Goal: Transaction & Acquisition: Book appointment/travel/reservation

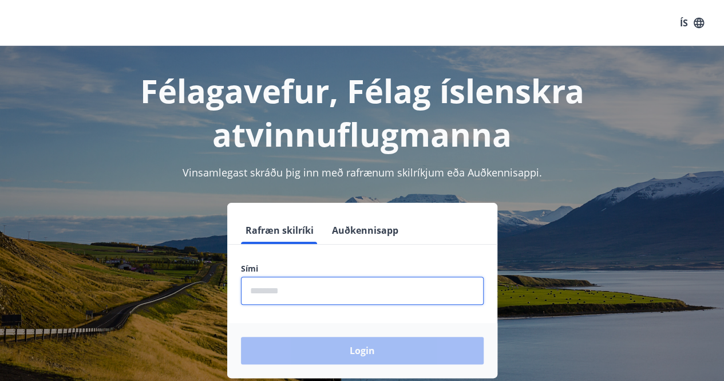
click at [304, 292] on input "phone" at bounding box center [362, 290] width 243 height 28
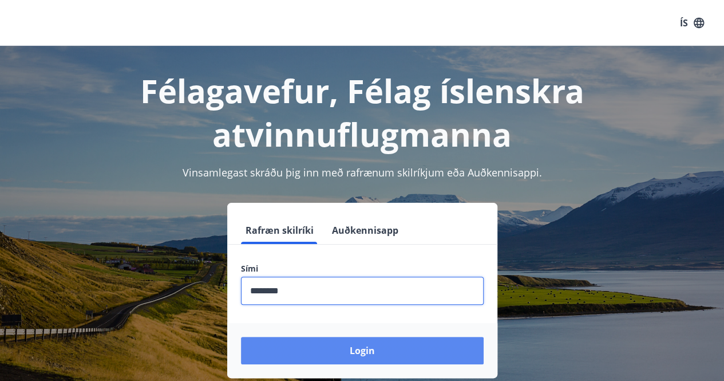
type input "********"
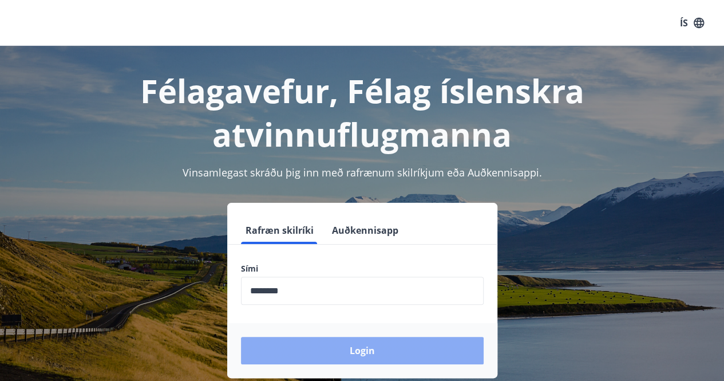
click at [353, 356] on button "Login" at bounding box center [362, 350] width 243 height 27
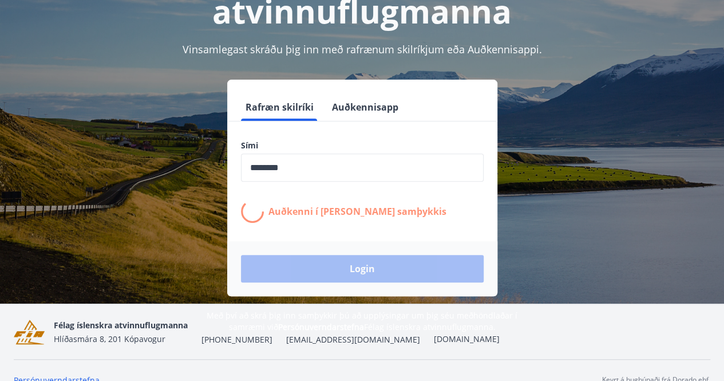
scroll to position [141, 0]
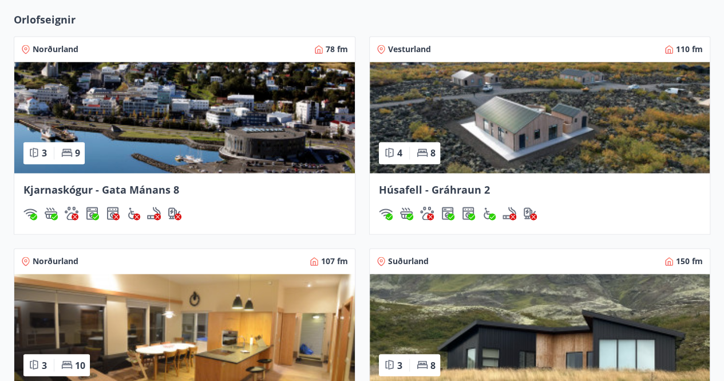
scroll to position [801, 0]
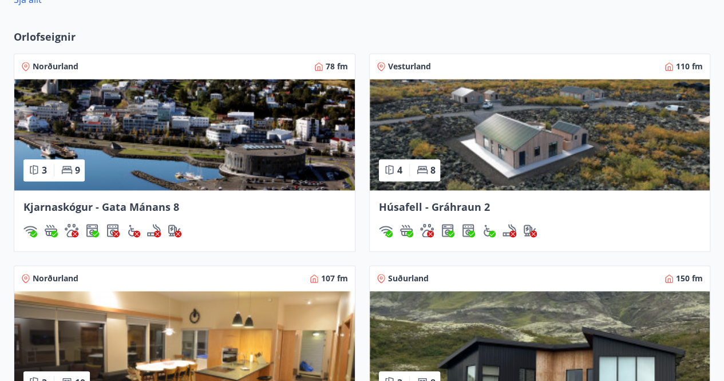
click at [82, 204] on span "Kjarnaskógur - Gata Mánans 8" at bounding box center [101, 207] width 156 height 14
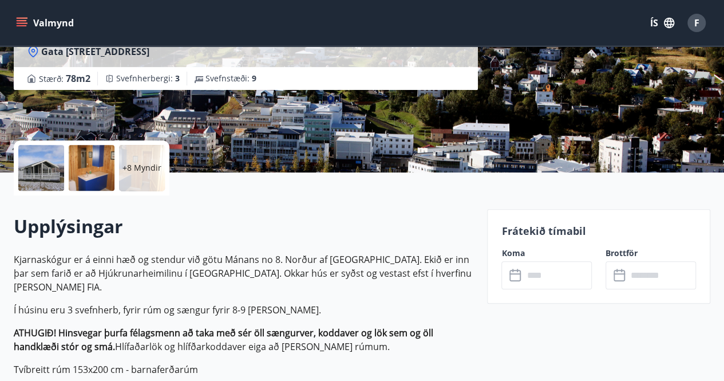
scroll to position [172, 0]
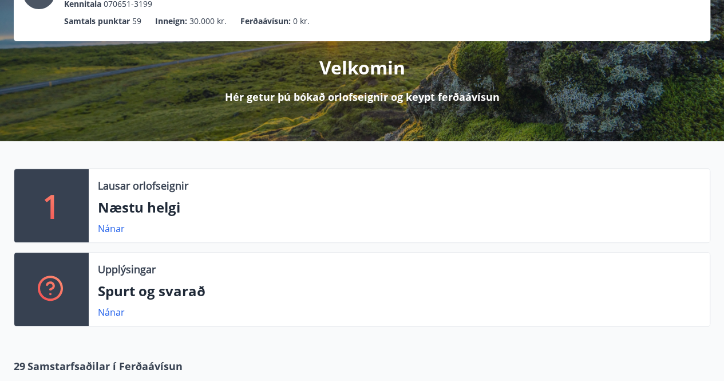
scroll to position [57, 0]
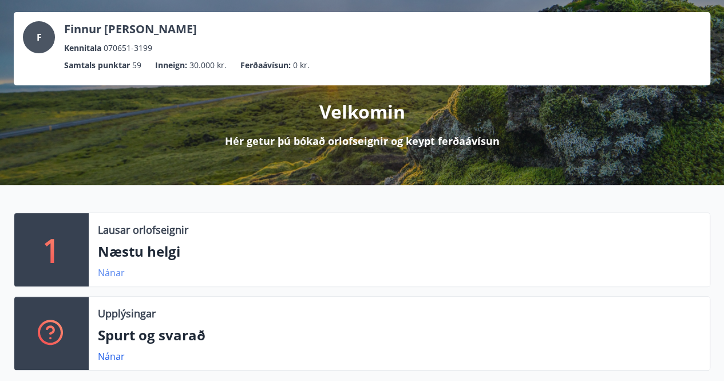
click at [102, 272] on link "Nánar" at bounding box center [111, 272] width 27 height 13
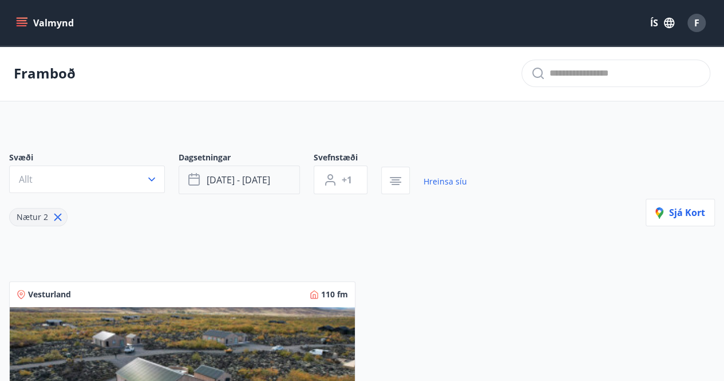
click at [279, 184] on button "[DATE] - [DATE]" at bounding box center [239, 179] width 121 height 29
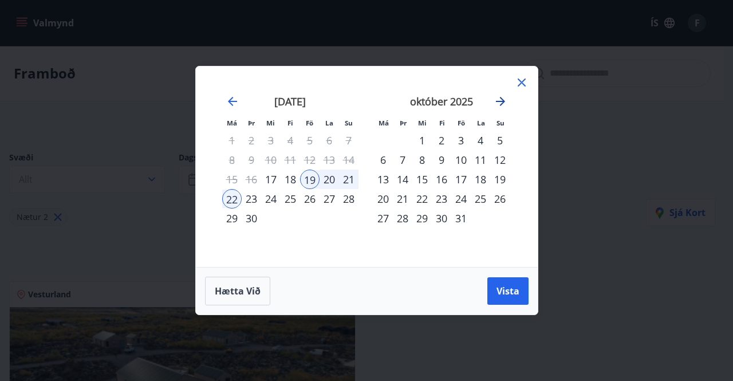
click at [503, 99] on icon "Move forward to switch to the next month." at bounding box center [500, 101] width 14 height 14
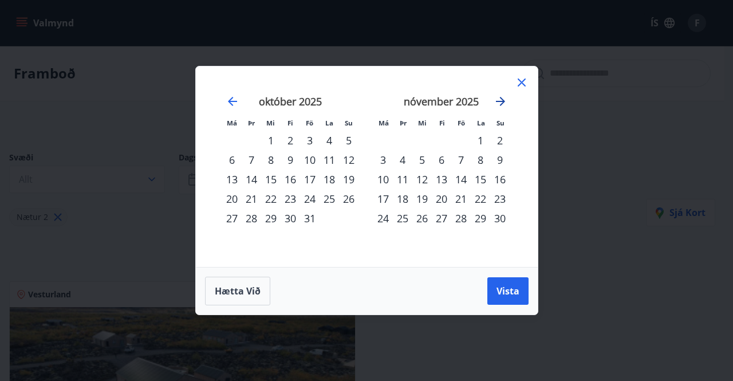
click at [503, 99] on icon "Move forward to switch to the next month." at bounding box center [500, 101] width 14 height 14
click at [465, 162] on div "12" at bounding box center [460, 159] width 19 height 19
click at [498, 163] on div "14" at bounding box center [499, 159] width 19 height 19
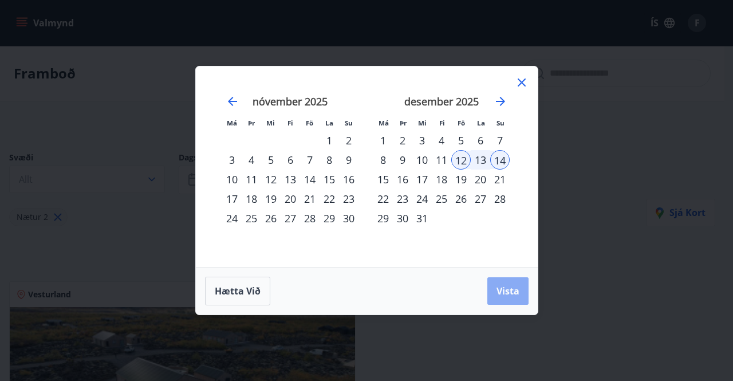
click at [514, 285] on span "Vista" at bounding box center [507, 291] width 23 height 13
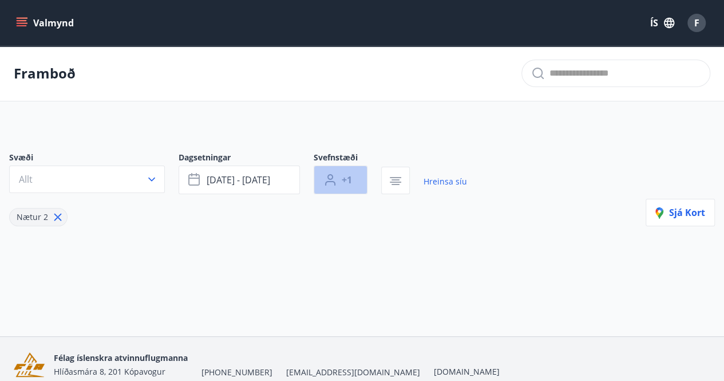
click at [351, 175] on span "+1" at bounding box center [347, 179] width 10 height 13
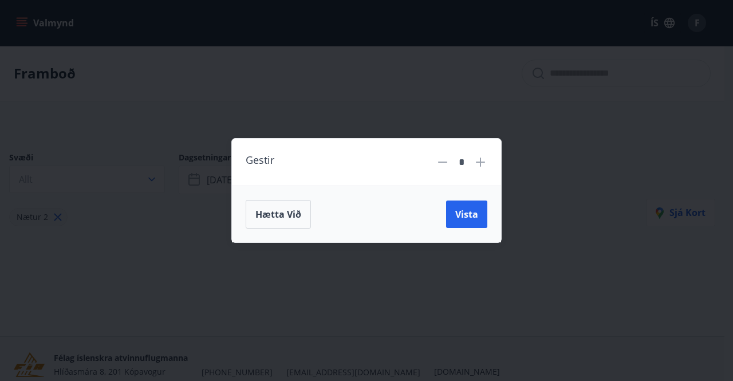
click at [482, 165] on icon at bounding box center [480, 162] width 14 height 14
type input "*"
click at [463, 216] on span "Vista" at bounding box center [466, 214] width 23 height 13
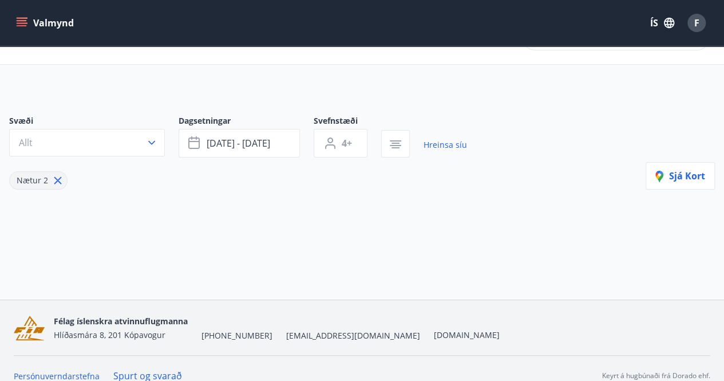
scroll to position [50, 0]
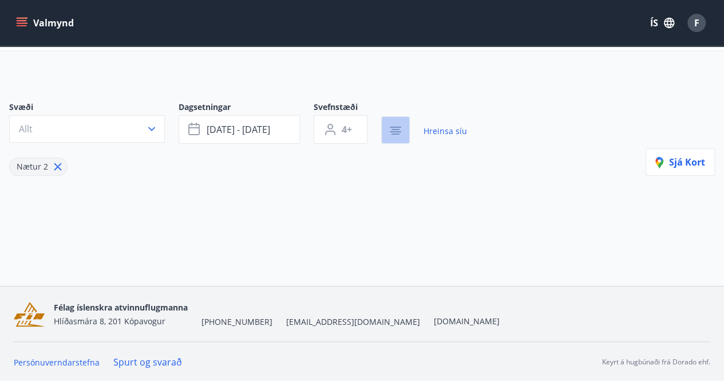
click at [393, 131] on icon "button" at bounding box center [395, 131] width 11 height 1
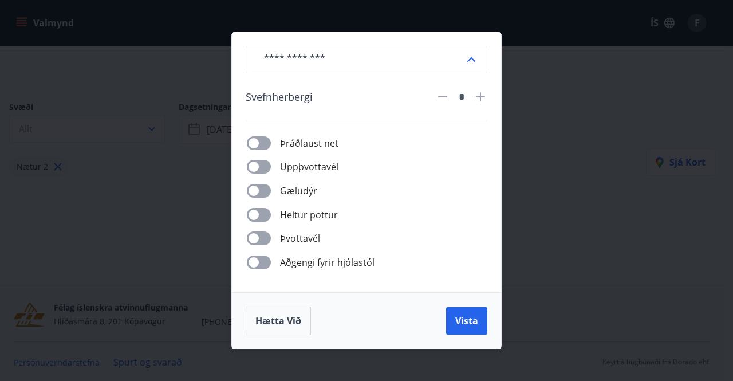
click at [584, 267] on div "​ Svefnherbergi * Þráðlaust net Uppþvottavél Gæludýr Heitur pottur Þvottavél Að…" at bounding box center [366, 190] width 733 height 381
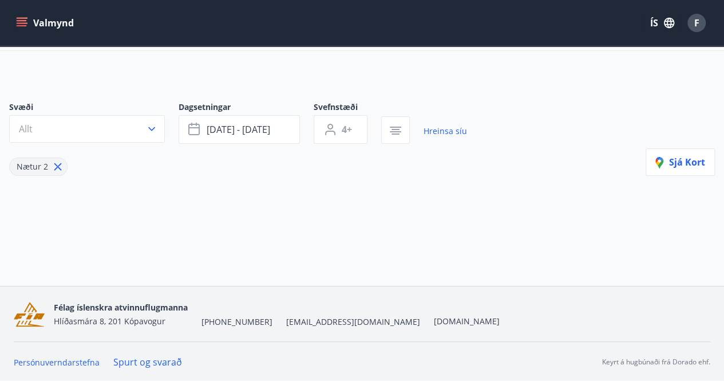
scroll to position [0, 0]
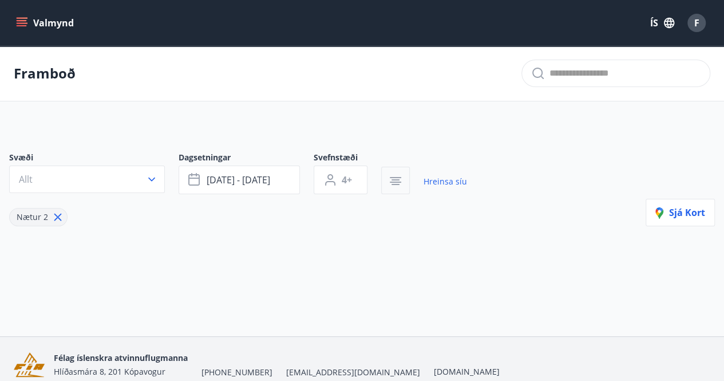
click at [381, 167] on button "button" at bounding box center [395, 180] width 29 height 27
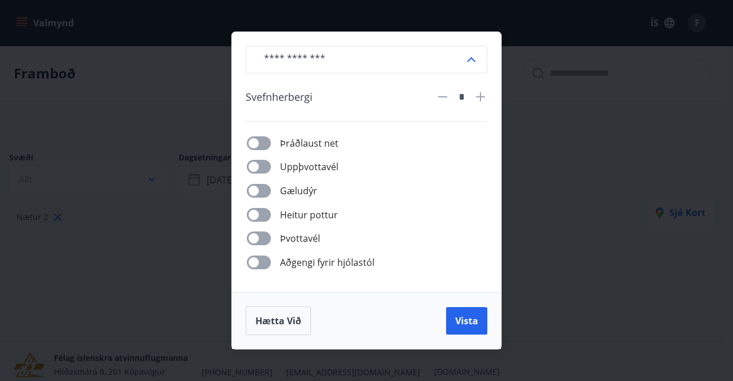
click at [314, 220] on span "Heitur pottur" at bounding box center [309, 215] width 58 height 14
click at [477, 318] on span "Vista" at bounding box center [466, 320] width 23 height 13
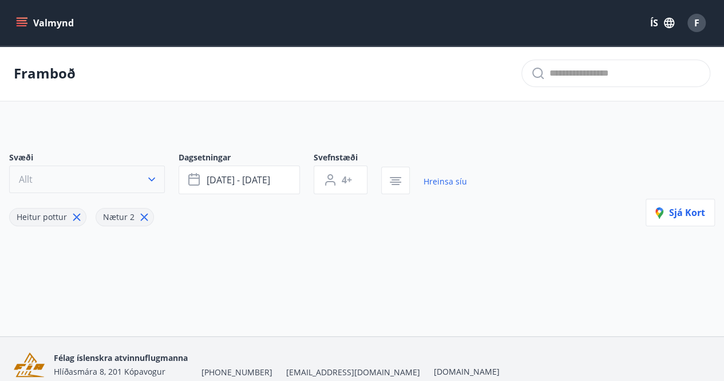
click at [160, 176] on button "Allt" at bounding box center [87, 178] width 156 height 27
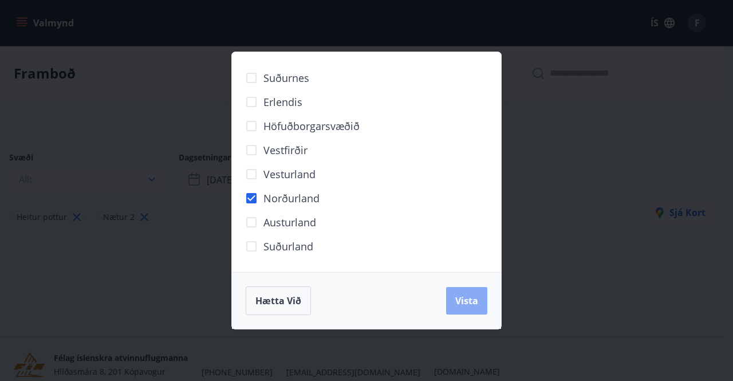
click at [463, 305] on span "Vista" at bounding box center [466, 300] width 23 height 13
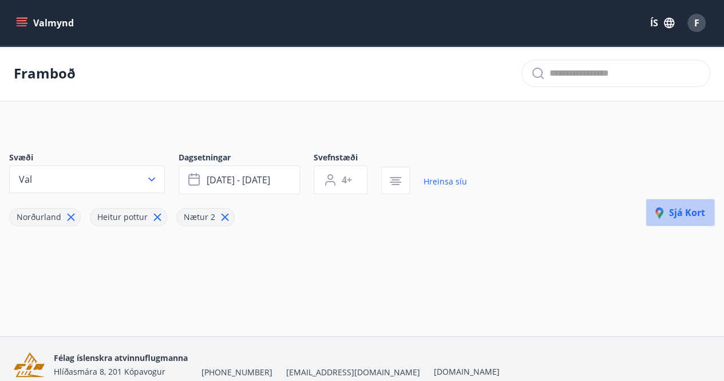
click at [696, 208] on span "Sjá kort" at bounding box center [680, 212] width 50 height 13
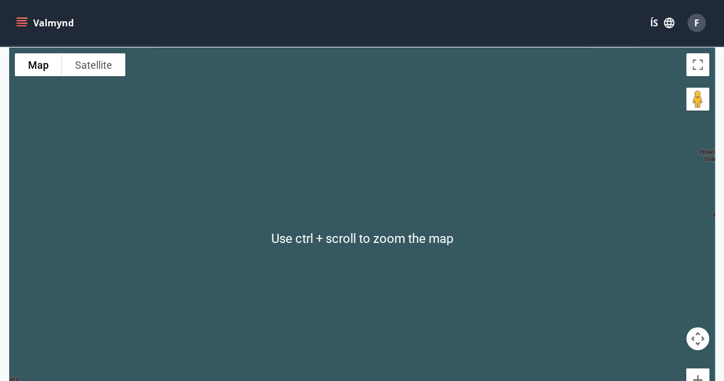
scroll to position [57, 0]
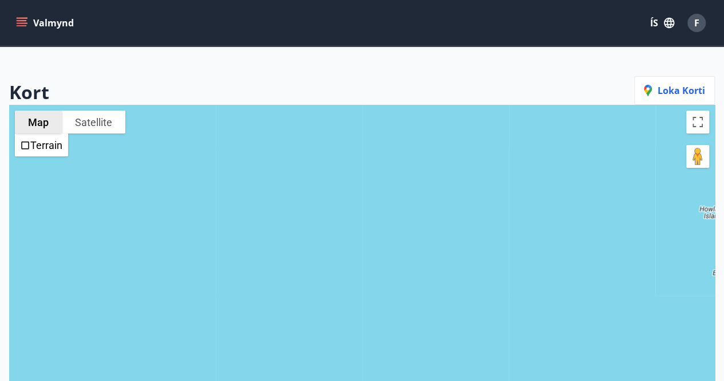
click at [33, 117] on button "Map" at bounding box center [38, 121] width 47 height 23
click at [34, 146] on label "Terrain" at bounding box center [46, 145] width 32 height 12
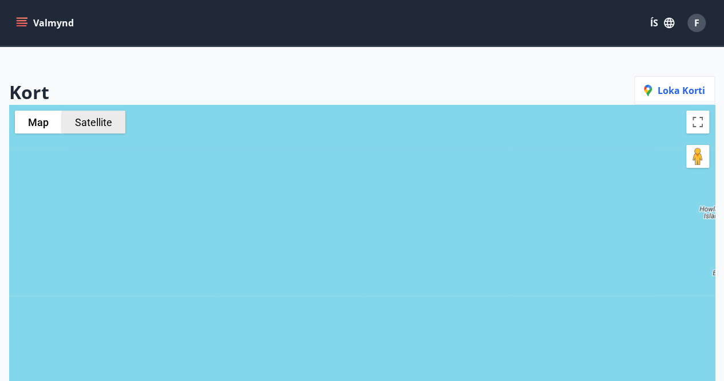
click at [105, 117] on button "Satellite" at bounding box center [94, 121] width 64 height 23
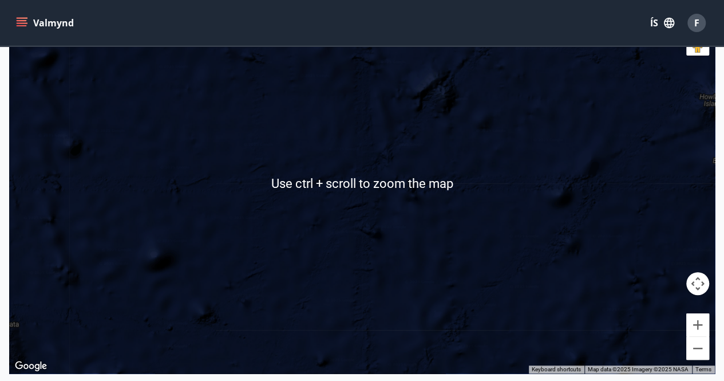
scroll to position [0, 0]
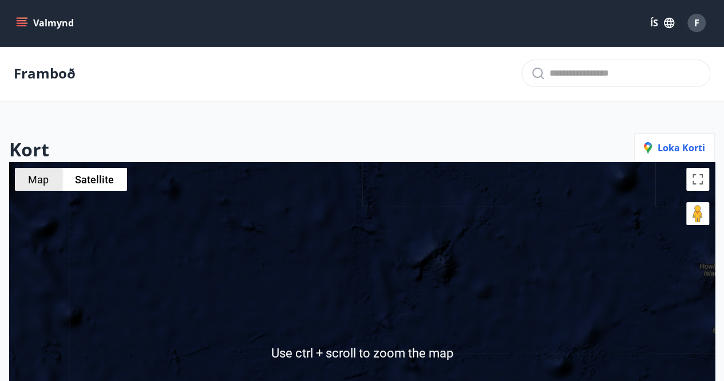
click at [49, 188] on button "Map" at bounding box center [38, 179] width 47 height 23
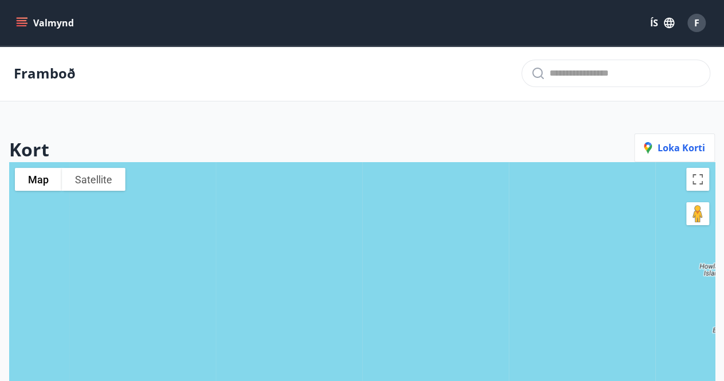
click at [23, 22] on icon "menu" at bounding box center [21, 22] width 11 height 11
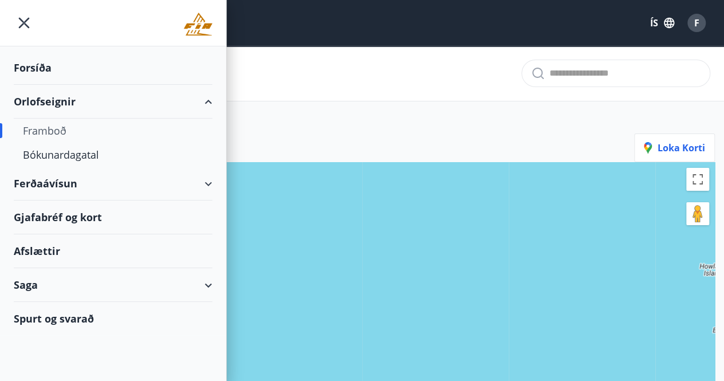
click at [45, 126] on div "Framboð" at bounding box center [113, 130] width 180 height 24
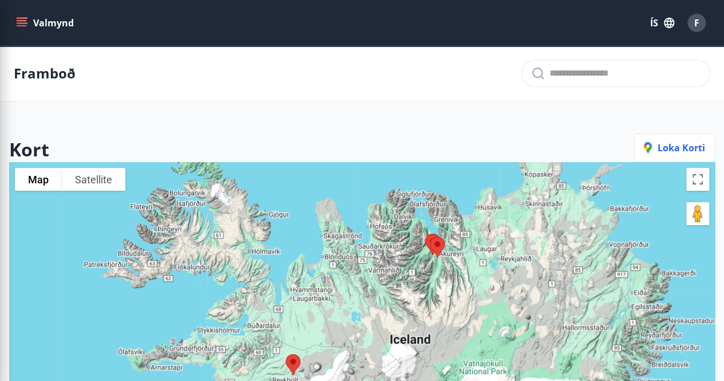
click at [296, 104] on main "Framboð Kort Loka korti To navigate the map with touch gestures double-tap and …" at bounding box center [362, 299] width 724 height 506
click at [433, 244] on img at bounding box center [437, 247] width 24 height 30
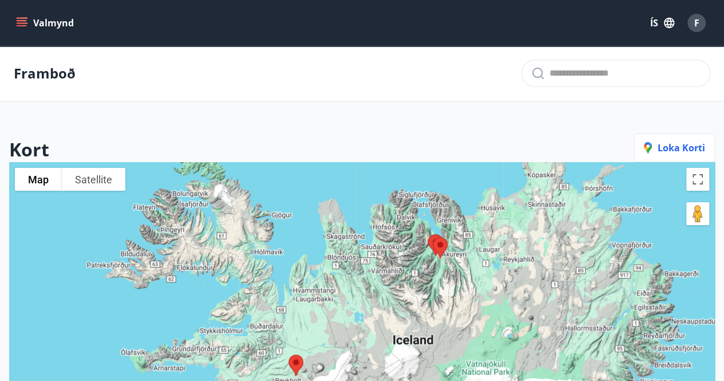
click at [437, 244] on img at bounding box center [440, 247] width 24 height 30
click at [698, 187] on button "Toggle fullscreen view" at bounding box center [697, 179] width 23 height 23
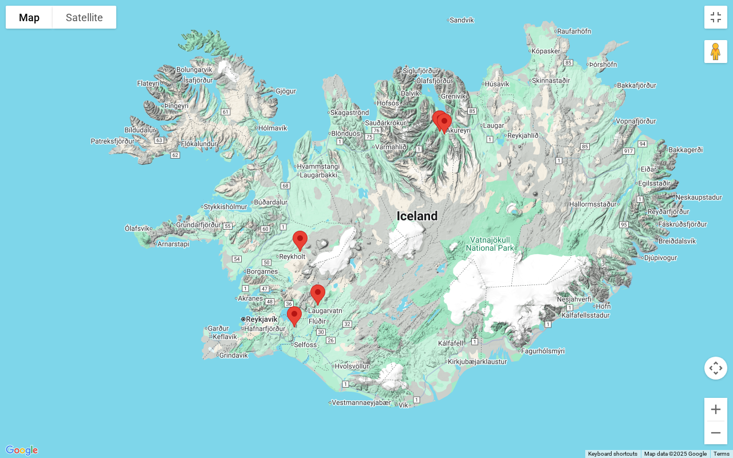
click at [437, 117] on img at bounding box center [444, 124] width 24 height 30
click at [721, 17] on button "Toggle fullscreen view" at bounding box center [715, 17] width 23 height 23
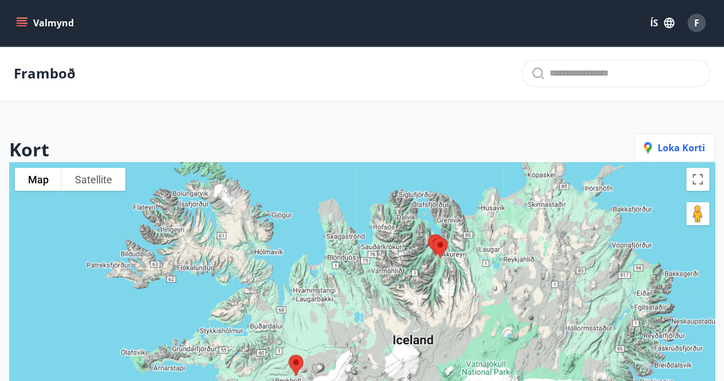
click at [21, 27] on icon "menu" at bounding box center [21, 22] width 11 height 11
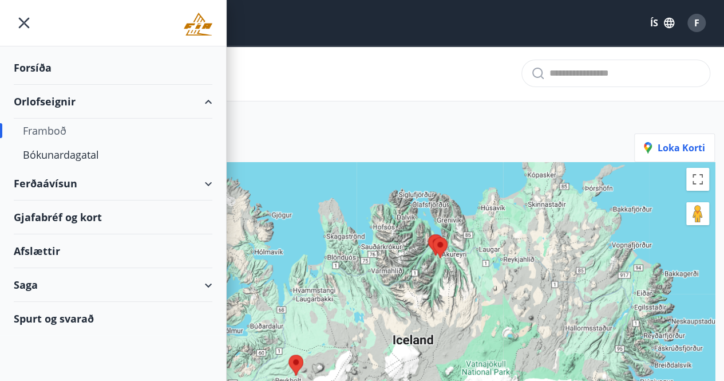
click at [40, 103] on div "Orlofseignir" at bounding box center [113, 102] width 199 height 34
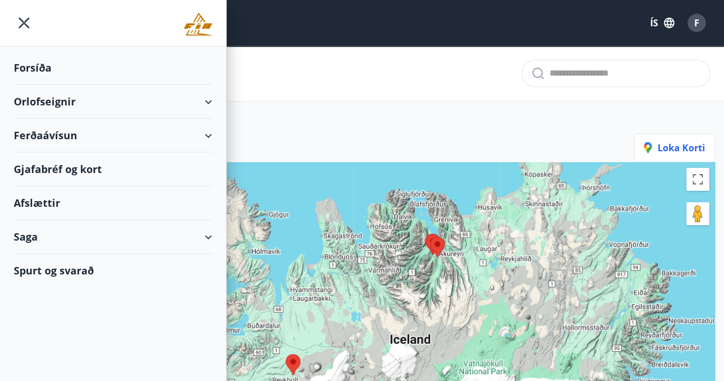
click at [40, 103] on div "Orlofseignir" at bounding box center [113, 102] width 199 height 34
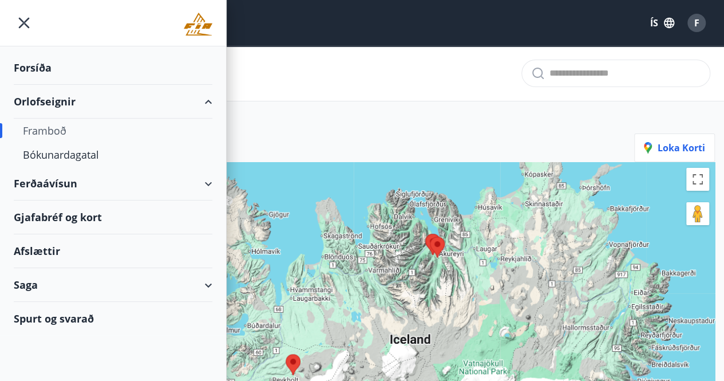
click at [40, 101] on div "Orlofseignir" at bounding box center [113, 102] width 199 height 34
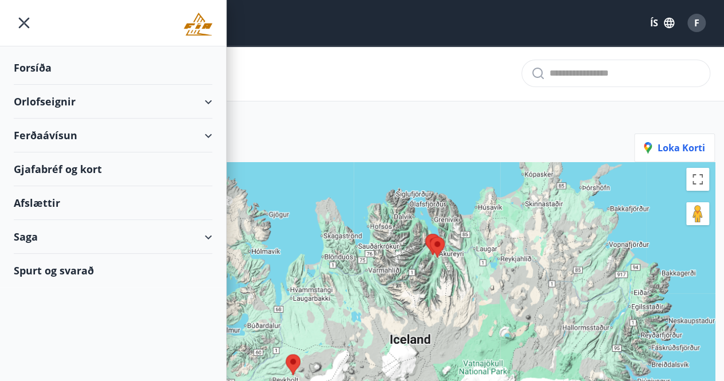
click at [40, 101] on div "Orlofseignir" at bounding box center [113, 102] width 199 height 34
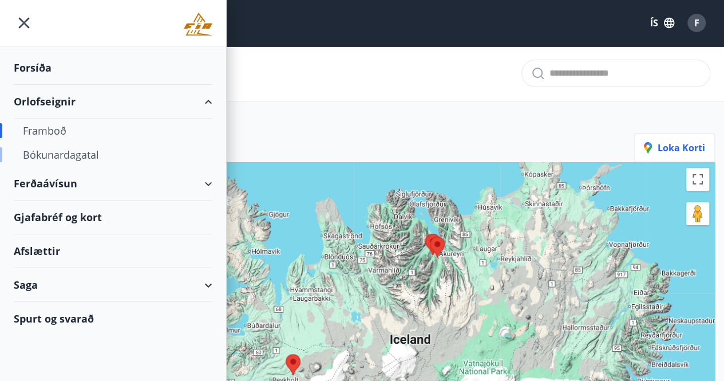
click at [42, 154] on div "Bókunardagatal" at bounding box center [113, 155] width 180 height 24
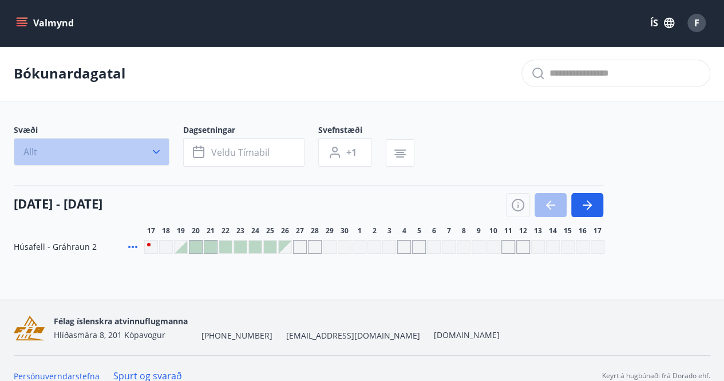
click at [155, 151] on icon "button" at bounding box center [156, 152] width 7 height 4
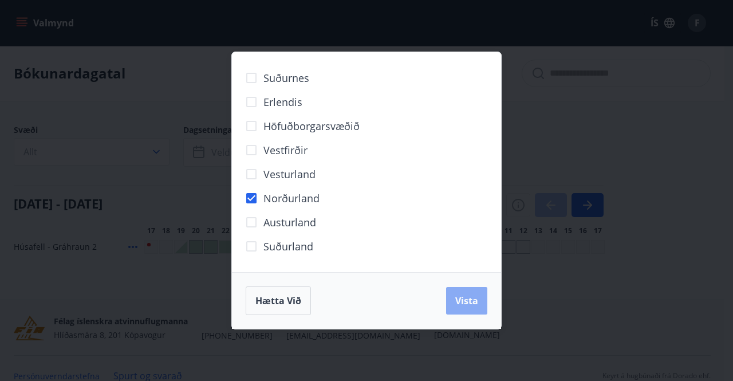
click at [457, 303] on span "Vista" at bounding box center [466, 300] width 23 height 13
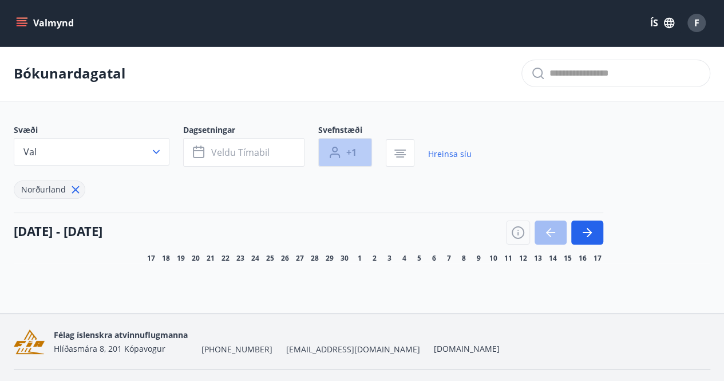
click at [359, 153] on button "+1" at bounding box center [345, 152] width 54 height 29
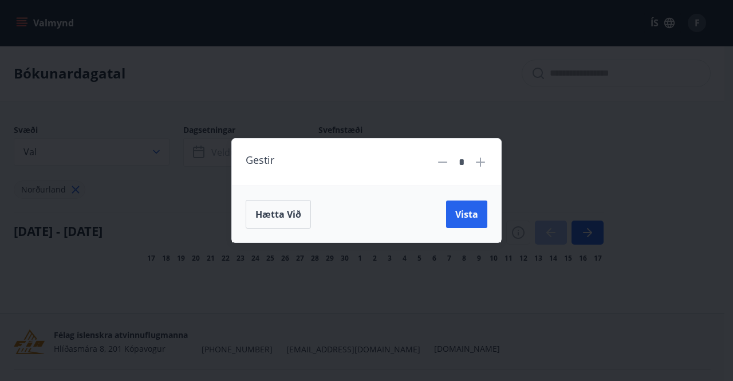
click at [478, 160] on icon at bounding box center [480, 162] width 14 height 14
type input "*"
click at [463, 215] on span "Vista" at bounding box center [466, 214] width 23 height 13
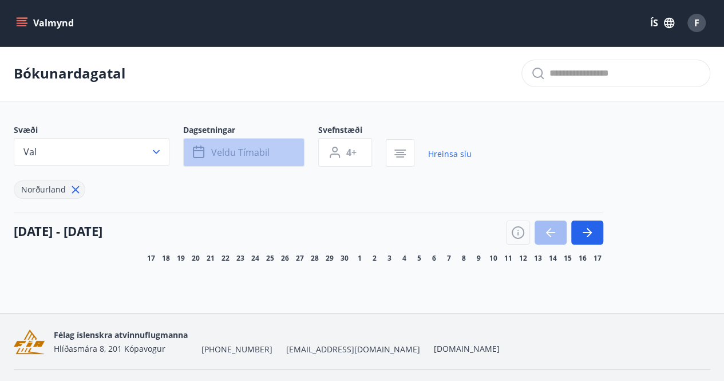
click at [286, 146] on button "Veldu tímabil" at bounding box center [243, 152] width 121 height 29
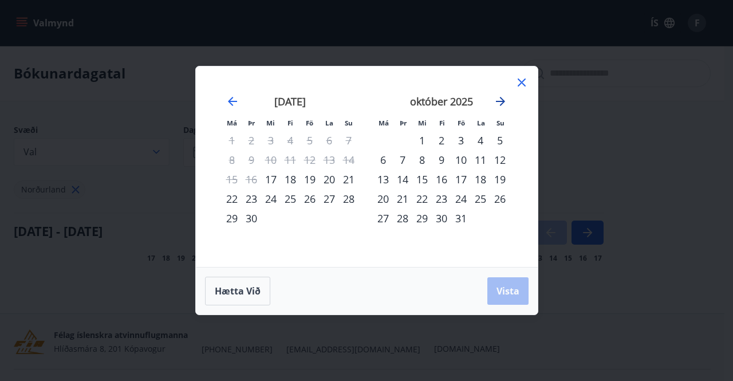
click at [497, 100] on icon "Move forward to switch to the next month." at bounding box center [500, 101] width 14 height 14
click at [464, 157] on div "12" at bounding box center [460, 159] width 19 height 19
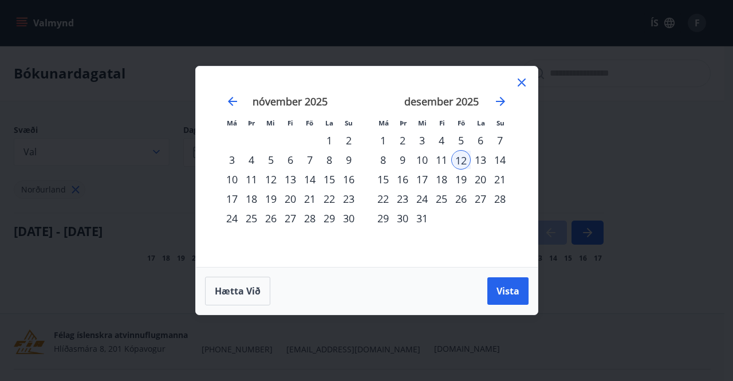
click at [504, 161] on div "14" at bounding box center [499, 159] width 19 height 19
click at [511, 287] on span "Vista" at bounding box center [507, 291] width 23 height 13
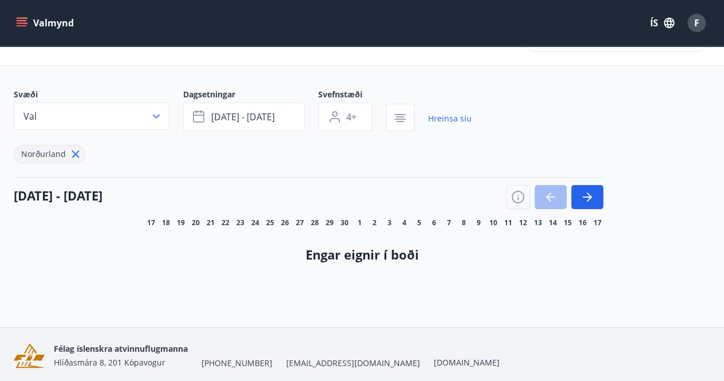
scroll to position [19, 0]
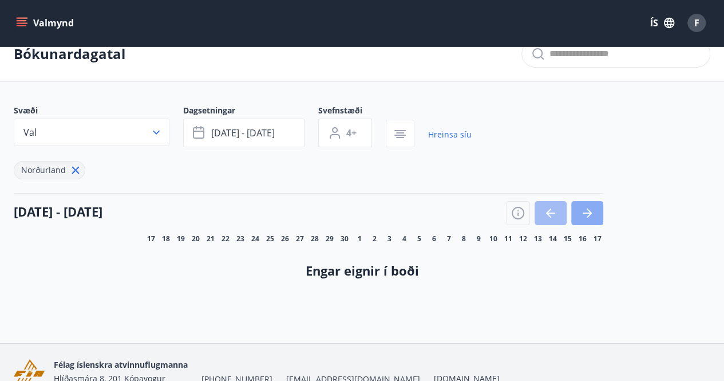
click at [583, 214] on icon "button" at bounding box center [587, 213] width 14 height 14
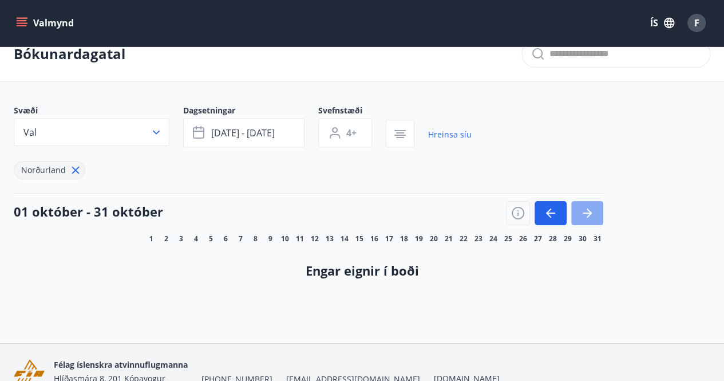
click at [585, 222] on button "button" at bounding box center [587, 213] width 32 height 24
click at [594, 216] on icon "button" at bounding box center [587, 213] width 14 height 14
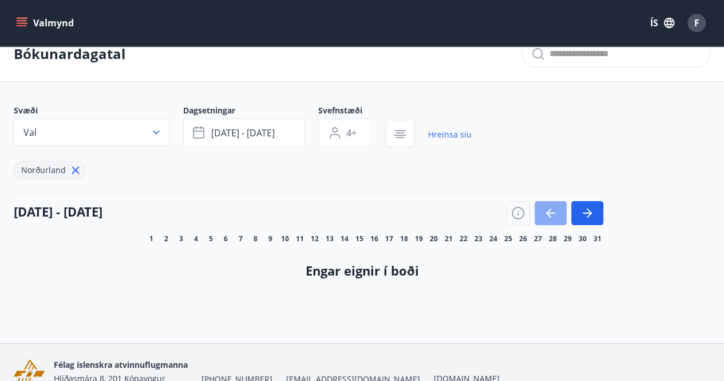
click at [552, 215] on icon "button" at bounding box center [551, 213] width 14 height 14
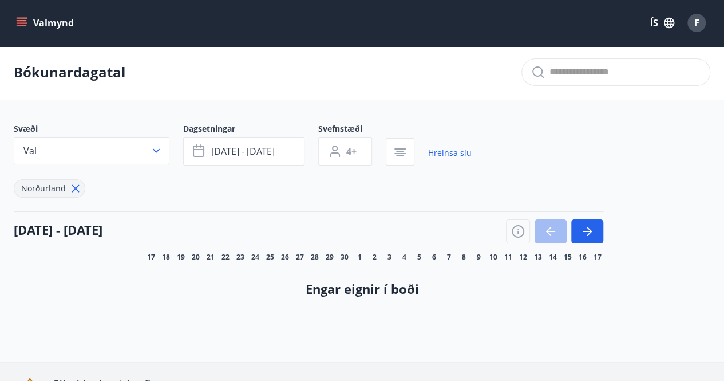
scroll to position [0, 0]
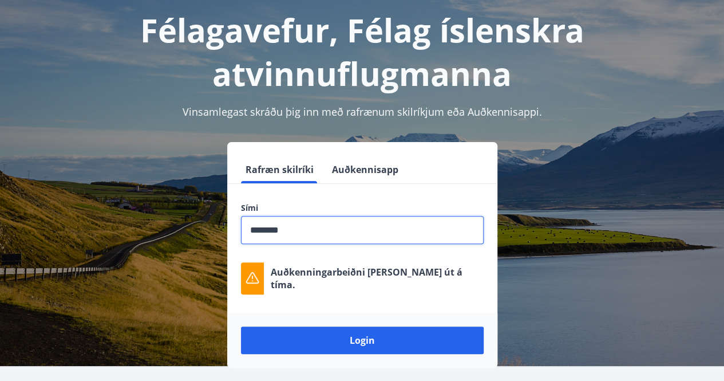
scroll to position [114, 0]
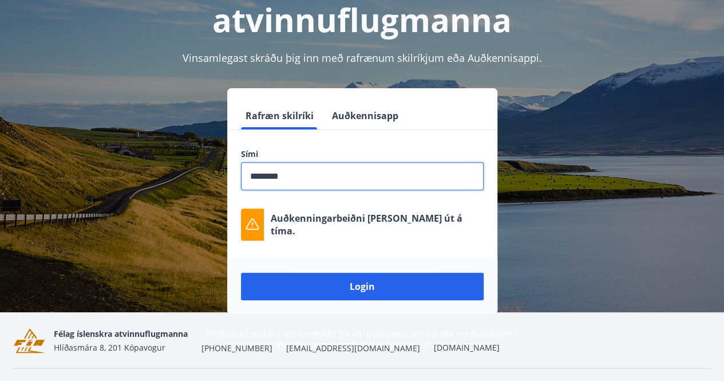
drag, startPoint x: 324, startPoint y: 177, endPoint x: 189, endPoint y: 185, distance: 135.3
click at [189, 185] on div "Rafræn skilríki Auðkennisapp Sími ​ Auðkenningarbeiðni rann út á tíma. Login" at bounding box center [362, 201] width 697 height 226
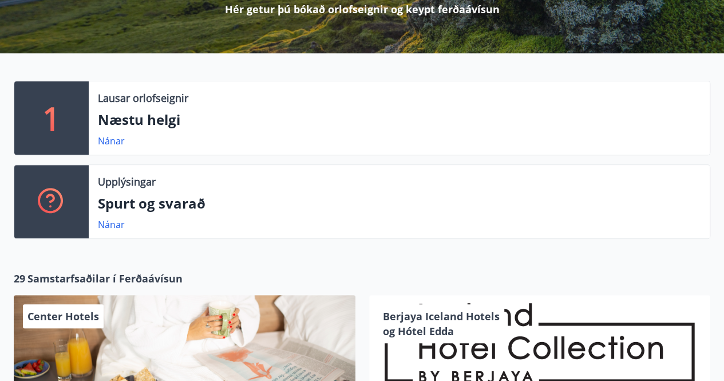
scroll to position [172, 0]
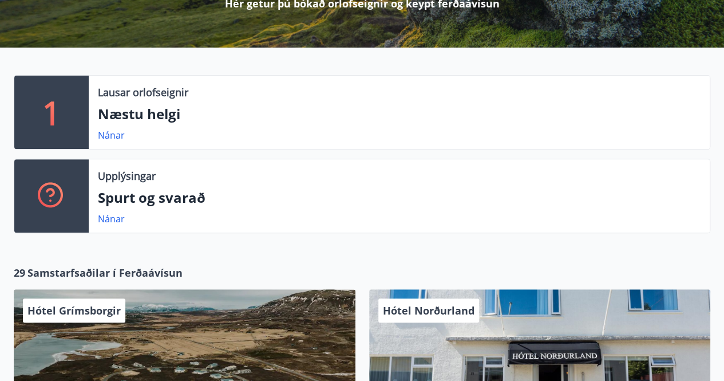
scroll to position [172, 0]
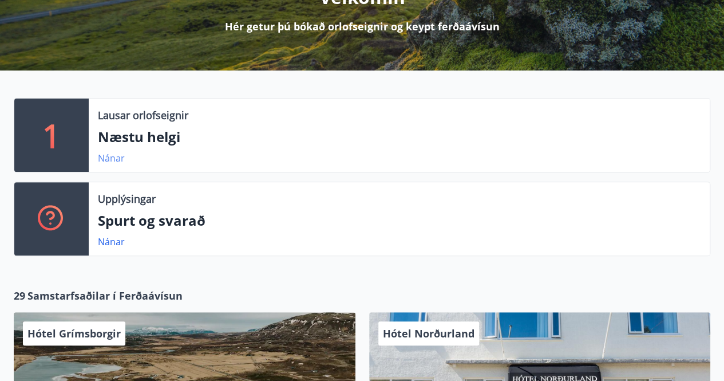
click at [116, 157] on link "Nánar" at bounding box center [111, 158] width 27 height 13
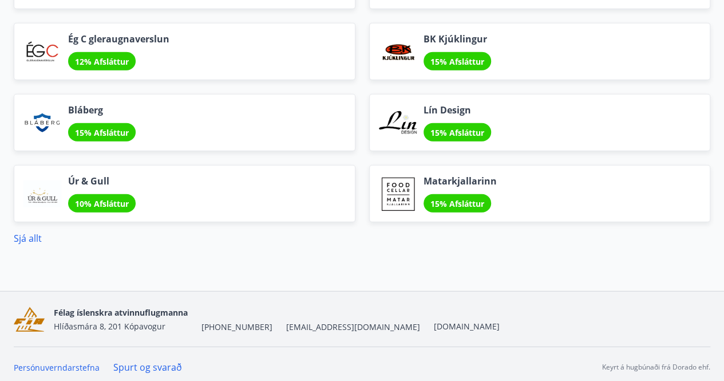
scroll to position [1404, 0]
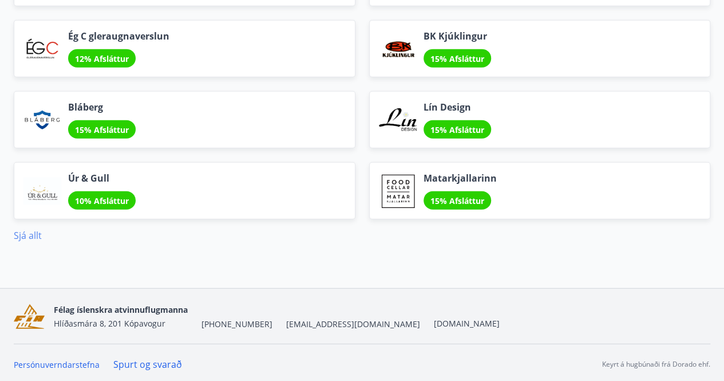
click at [37, 231] on link "Sjá allt" at bounding box center [28, 235] width 28 height 13
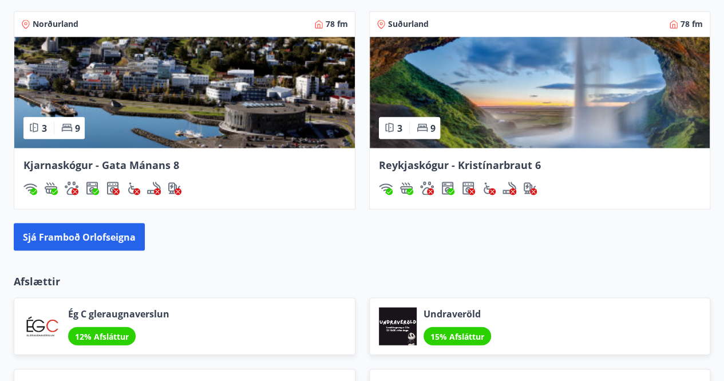
scroll to position [1082, 0]
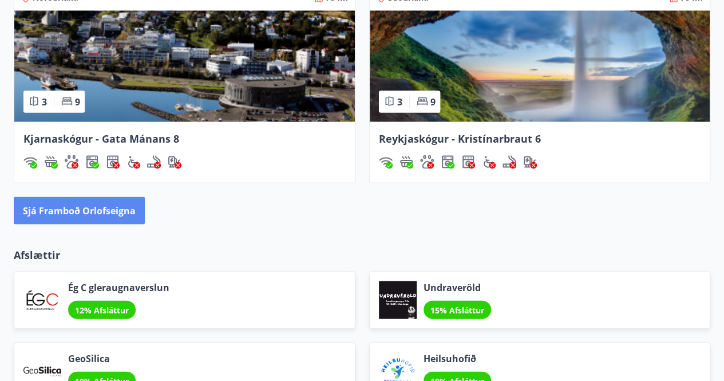
click at [76, 209] on button "Sjá framboð orlofseigna" at bounding box center [79, 209] width 131 height 27
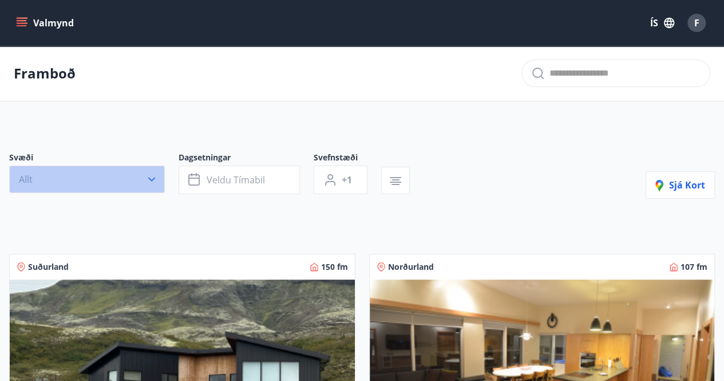
click at [158, 179] on button "Allt" at bounding box center [87, 178] width 156 height 27
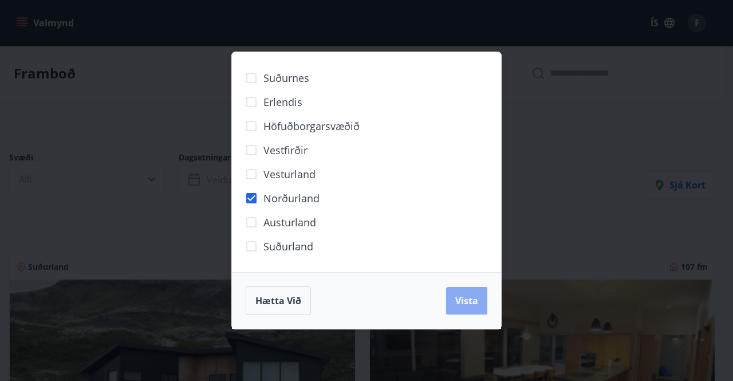
click at [468, 304] on span "Vista" at bounding box center [466, 300] width 23 height 13
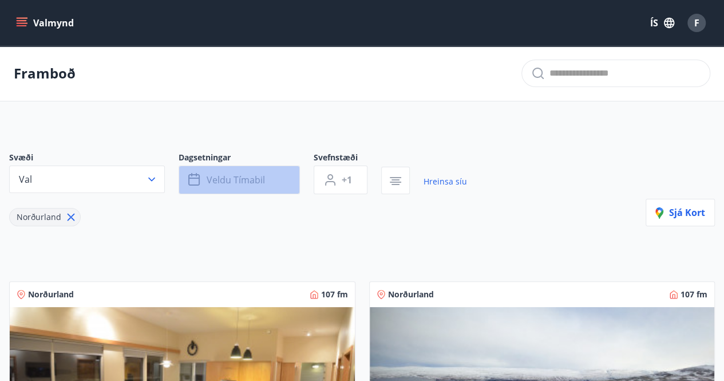
click at [235, 177] on span "Veldu tímabil" at bounding box center [236, 179] width 58 height 13
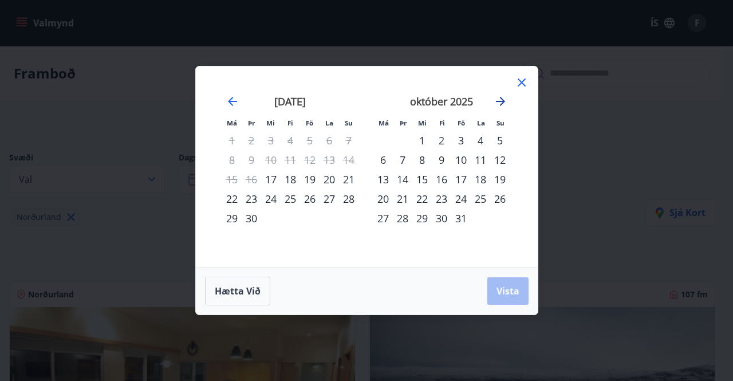
click at [505, 101] on icon "Move forward to switch to the next month." at bounding box center [500, 101] width 14 height 14
click at [465, 160] on div "12" at bounding box center [460, 159] width 19 height 19
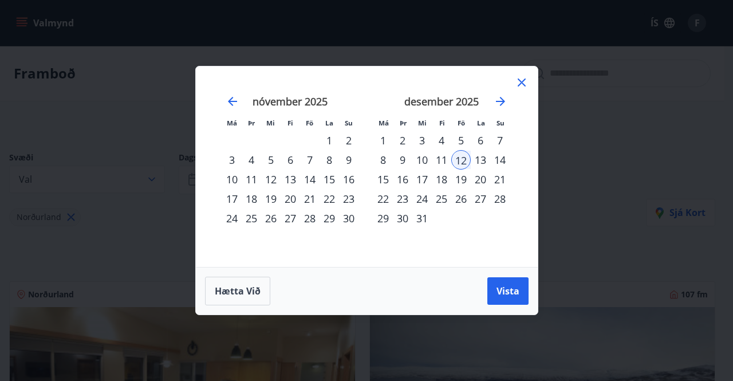
click at [498, 163] on div "14" at bounding box center [499, 159] width 19 height 19
click at [515, 295] on span "Vista" at bounding box center [507, 291] width 23 height 13
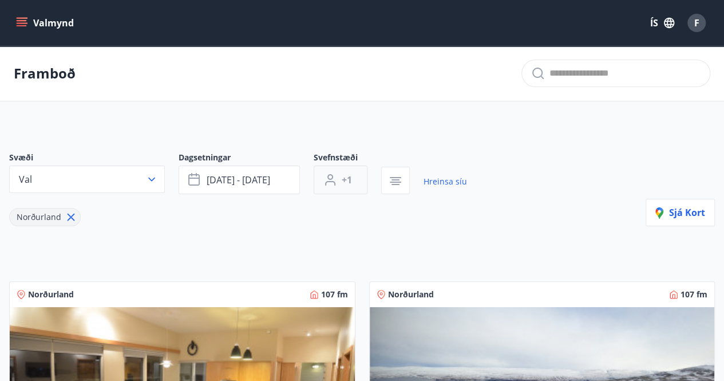
click at [347, 179] on span "+1" at bounding box center [347, 179] width 10 height 13
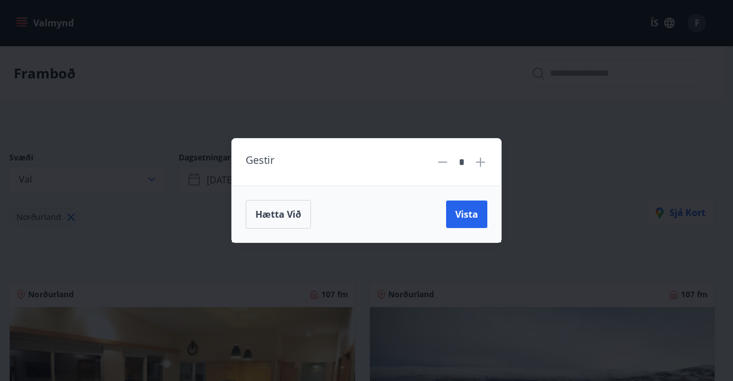
click at [476, 165] on icon at bounding box center [480, 162] width 14 height 14
click at [479, 164] on icon at bounding box center [480, 162] width 14 height 14
type input "*"
click at [462, 215] on span "Vista" at bounding box center [466, 214] width 23 height 13
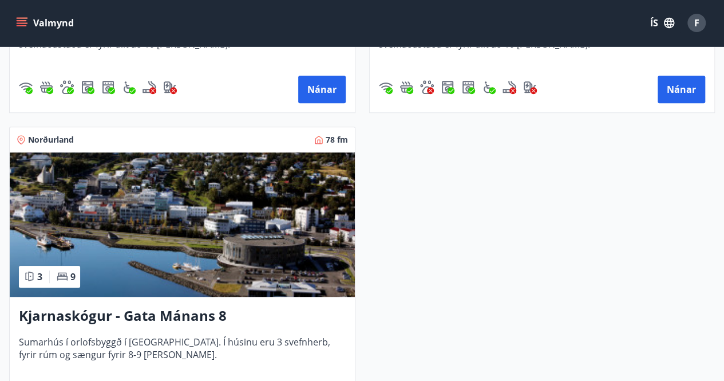
scroll to position [657, 0]
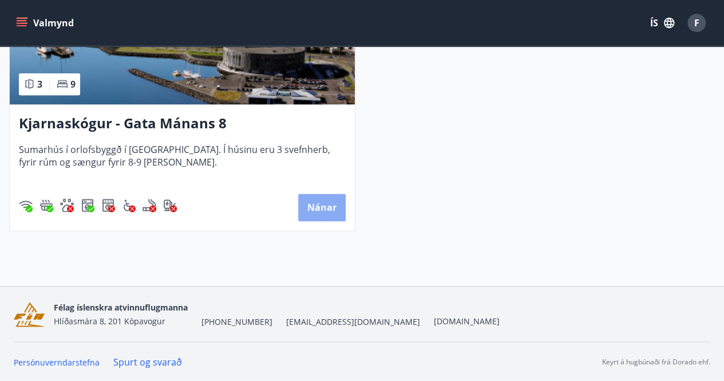
click at [331, 206] on button "Nánar" at bounding box center [322, 206] width 48 height 27
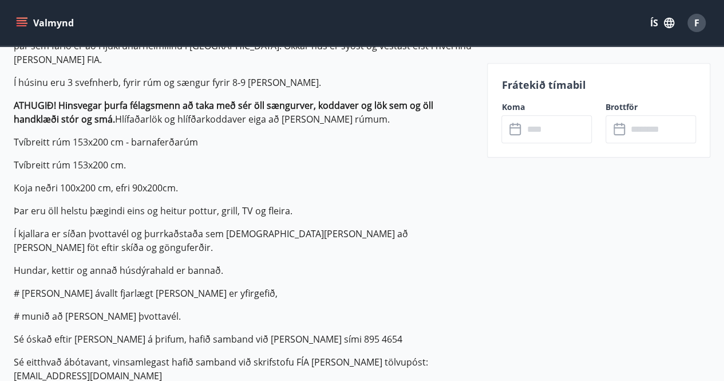
scroll to position [401, 0]
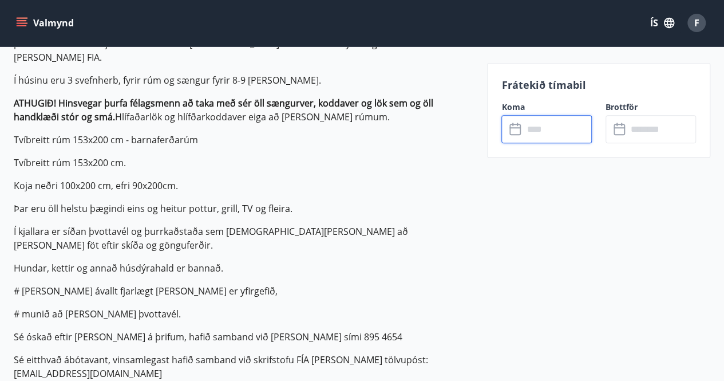
click at [536, 136] on input "text" at bounding box center [557, 129] width 69 height 28
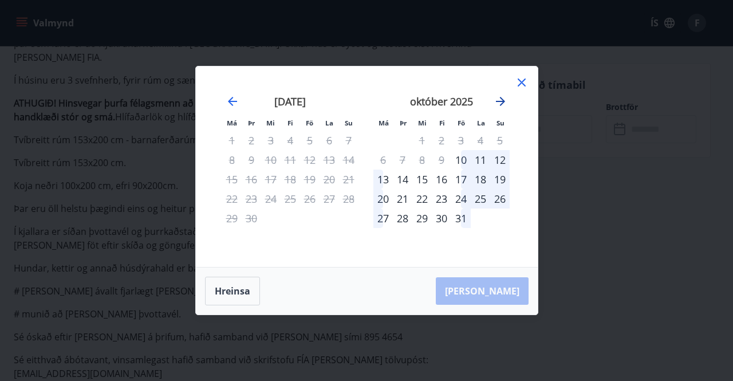
click at [499, 100] on icon "Move forward to switch to the next month." at bounding box center [500, 101] width 14 height 14
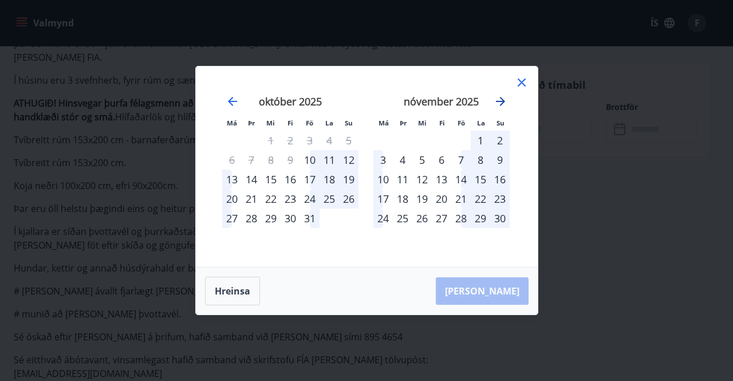
click at [499, 100] on icon "Move forward to switch to the next month." at bounding box center [500, 101] width 14 height 14
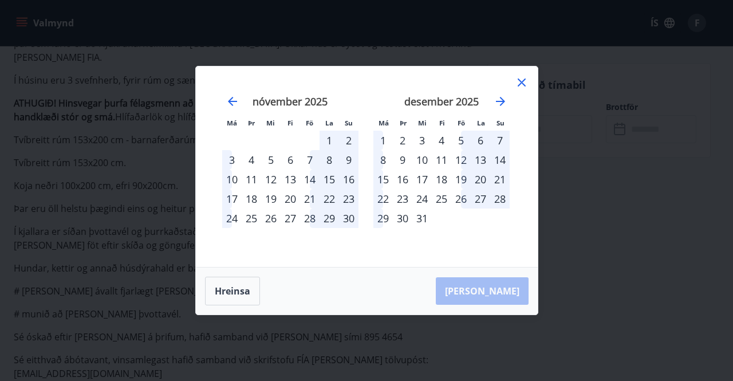
click at [461, 161] on div "12" at bounding box center [460, 159] width 19 height 19
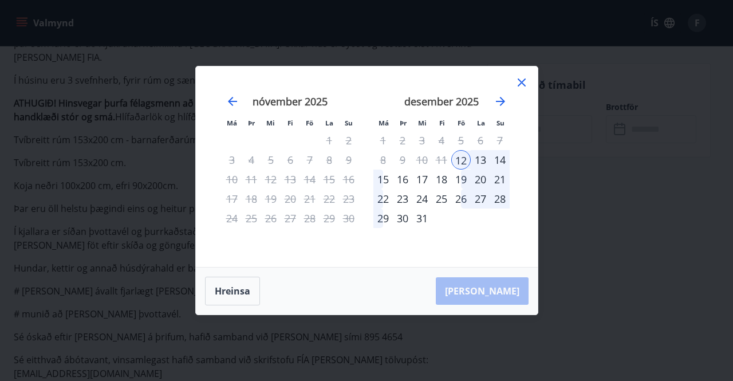
click at [479, 160] on div "13" at bounding box center [480, 159] width 19 height 19
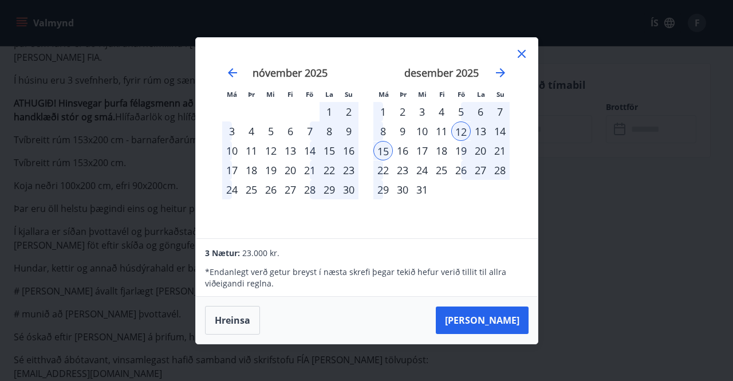
click at [499, 129] on div "14" at bounding box center [499, 130] width 19 height 19
click at [504, 322] on button "[PERSON_NAME]" at bounding box center [482, 319] width 93 height 27
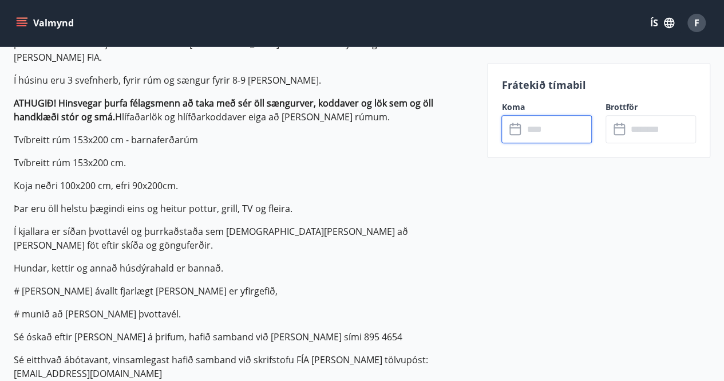
type input "******"
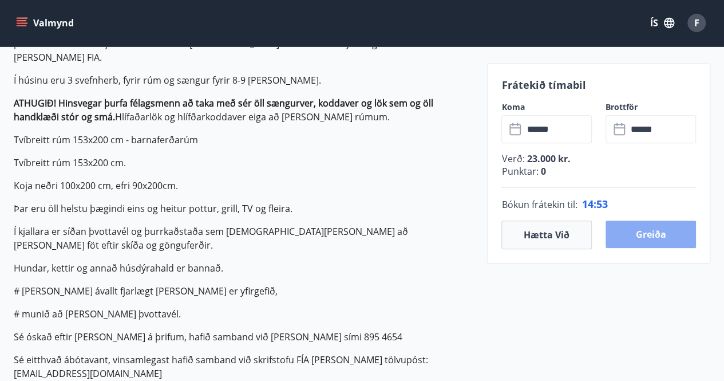
click at [651, 233] on button "Greiða" at bounding box center [651, 233] width 90 height 27
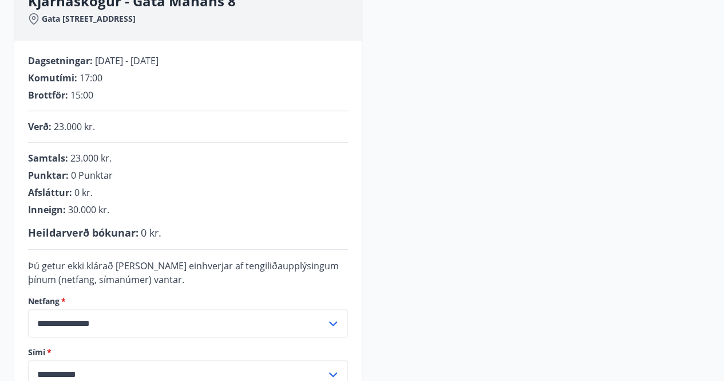
scroll to position [148, 0]
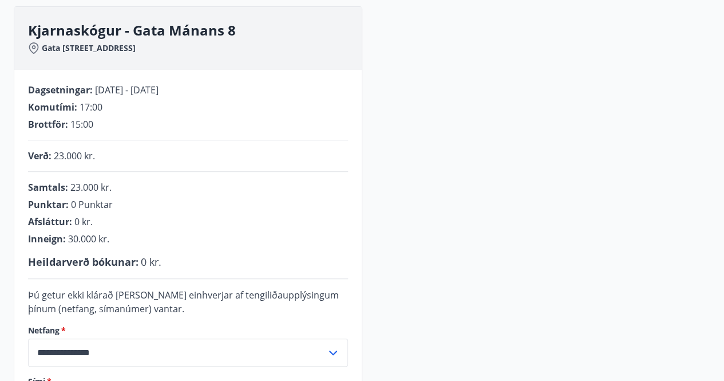
click at [112, 236] on div "Inneign : 30.000 kr." at bounding box center [188, 238] width 320 height 13
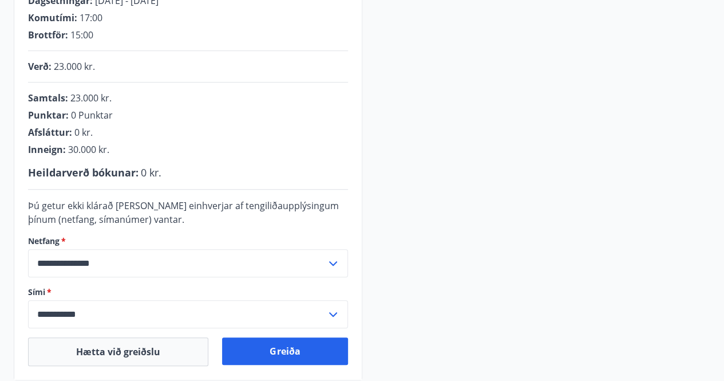
scroll to position [263, 0]
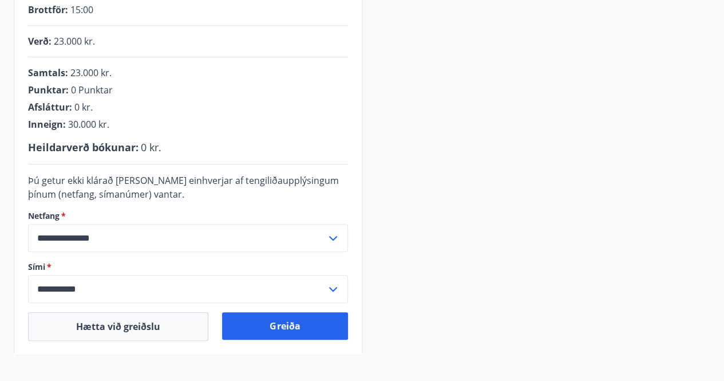
click at [340, 287] on div "**********" at bounding box center [188, 289] width 320 height 28
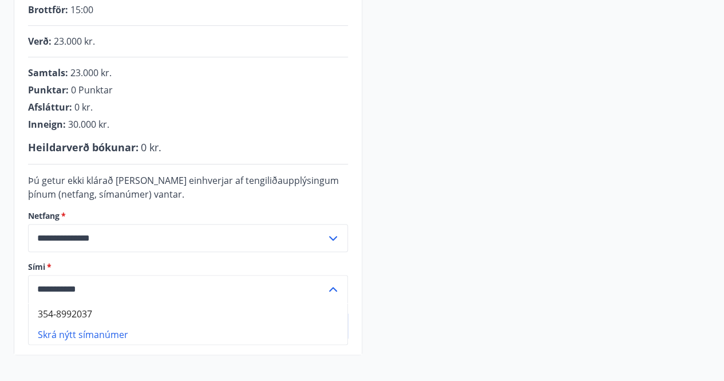
click at [340, 287] on div "**********" at bounding box center [188, 289] width 320 height 28
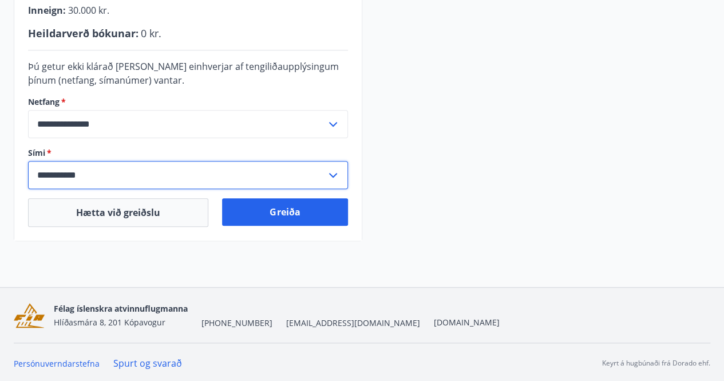
scroll to position [377, 0]
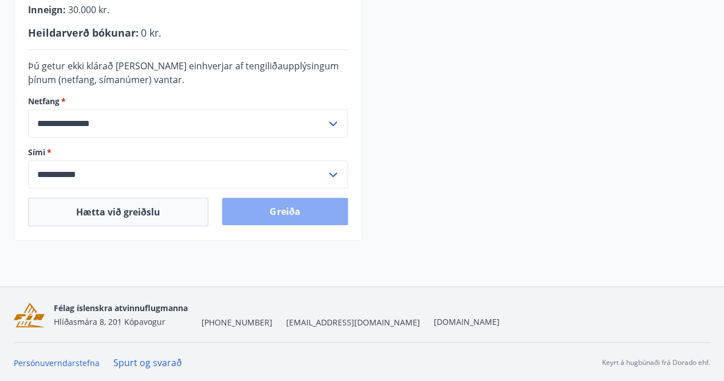
click at [291, 218] on button "Greiða" at bounding box center [284, 210] width 125 height 27
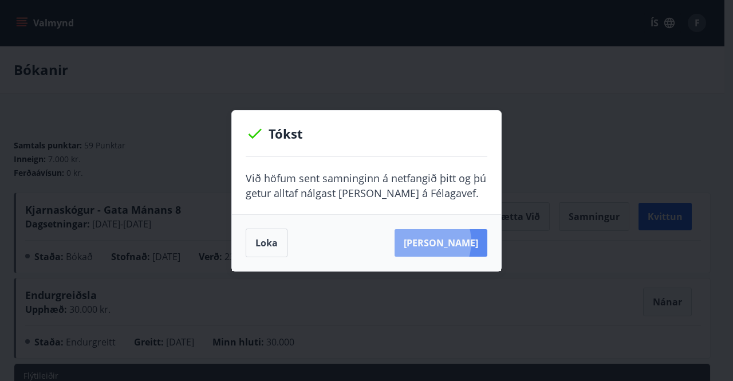
click at [437, 241] on button "[PERSON_NAME]" at bounding box center [440, 242] width 93 height 27
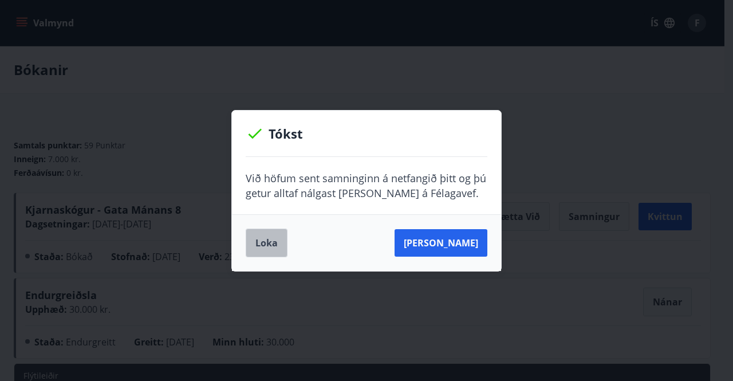
click at [263, 244] on button "Loka" at bounding box center [267, 242] width 42 height 29
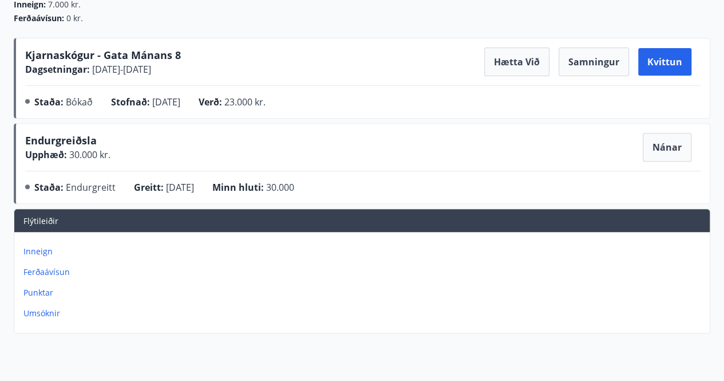
scroll to position [172, 0]
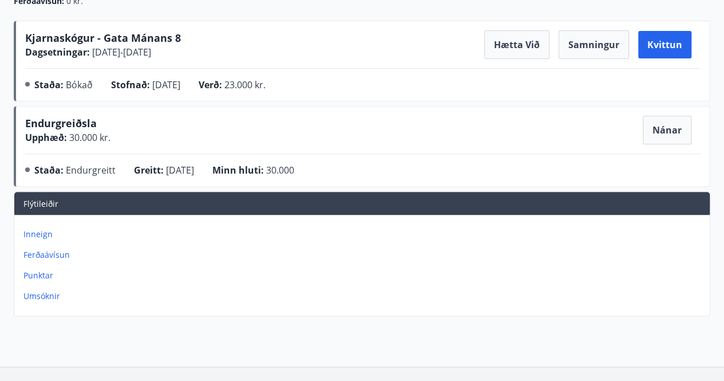
click at [50, 233] on p "Inneign" at bounding box center [364, 233] width 682 height 11
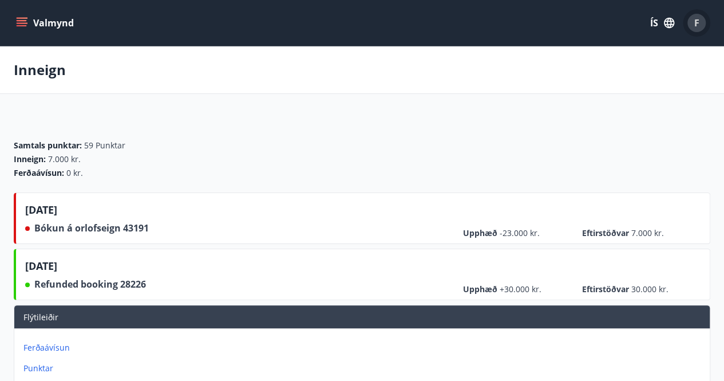
click at [694, 21] on span "F" at bounding box center [696, 23] width 5 height 13
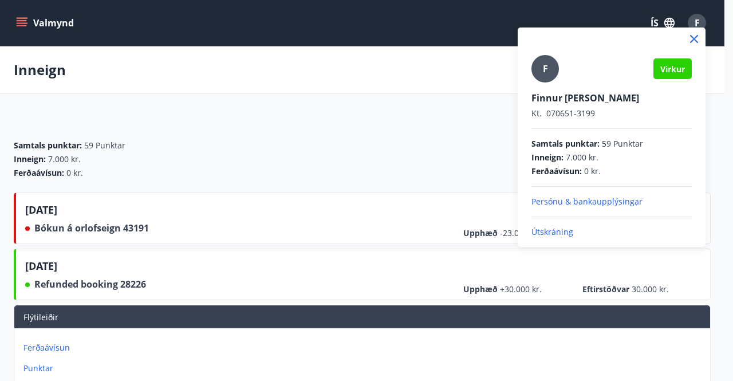
click at [550, 230] on p "Útskráning" at bounding box center [611, 231] width 160 height 11
